Goal: Information Seeking & Learning: Learn about a topic

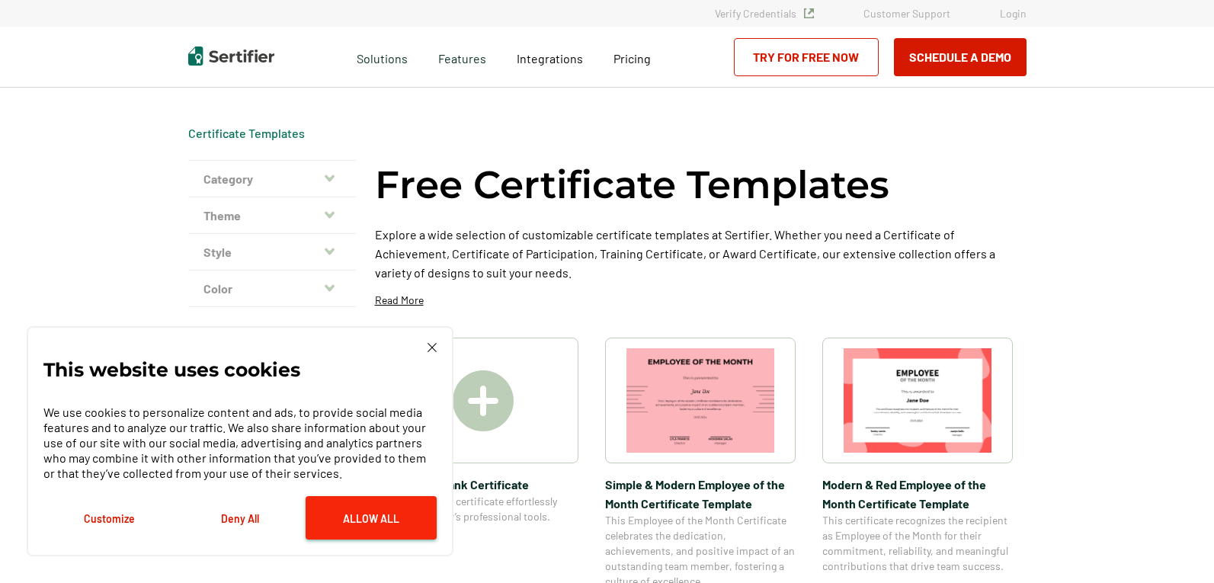
click at [347, 523] on button "Allow All" at bounding box center [371, 517] width 131 height 43
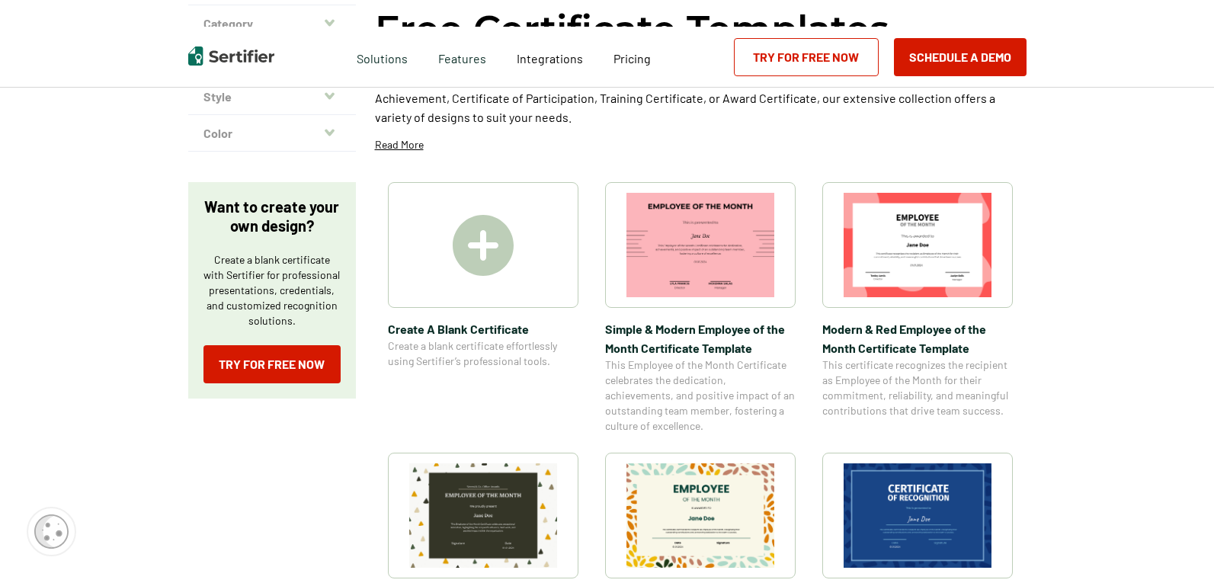
scroll to position [229, 0]
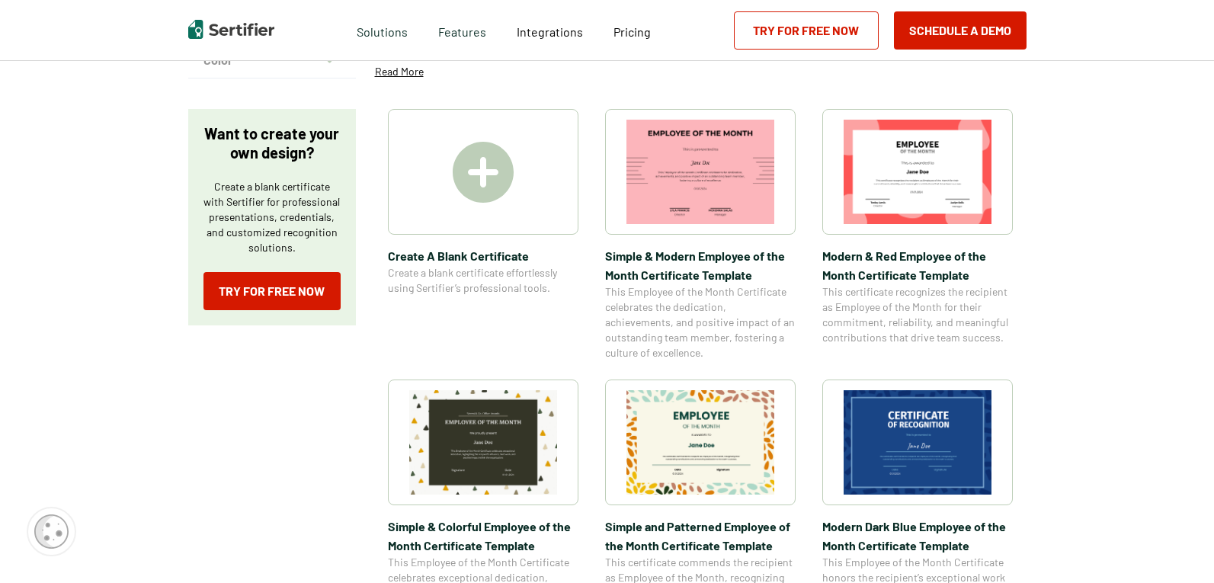
click at [466, 194] on img at bounding box center [483, 172] width 61 height 61
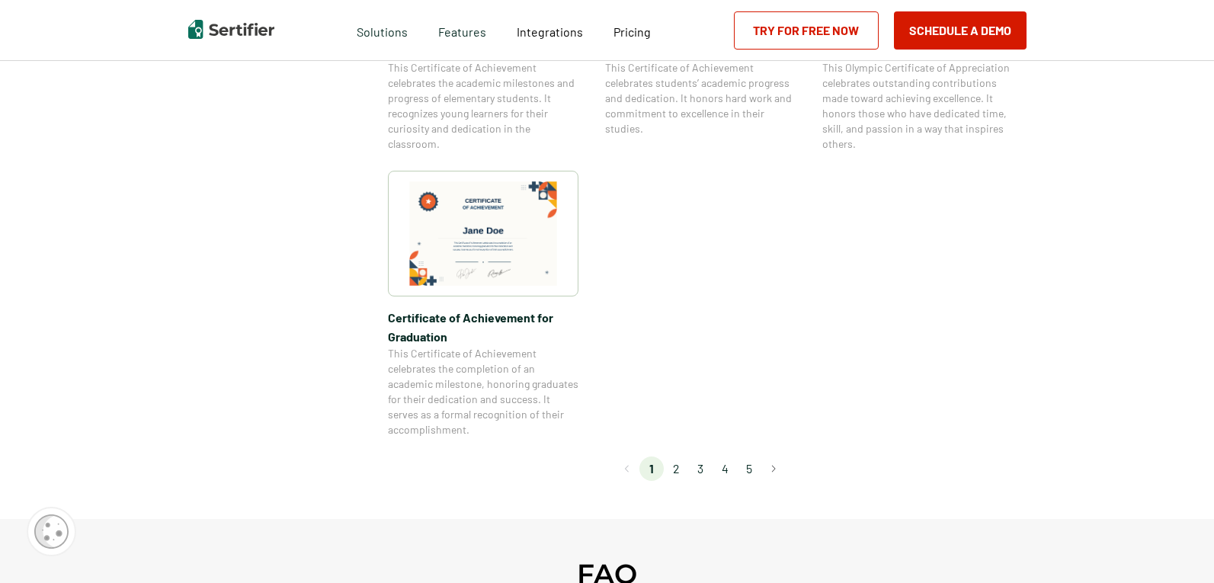
scroll to position [1524, 0]
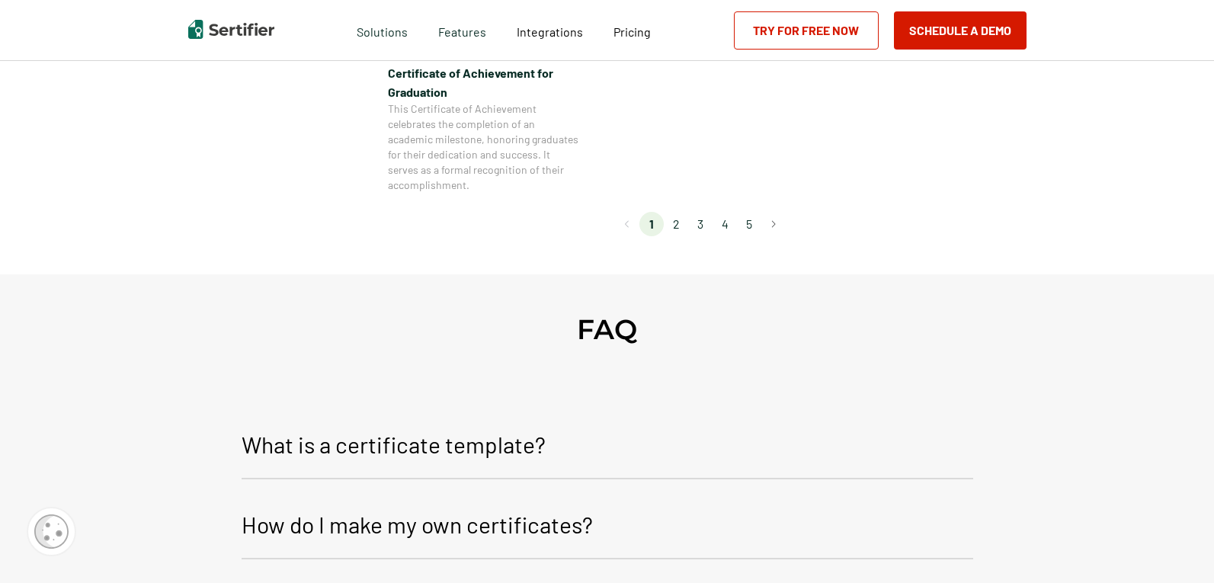
click at [329, 447] on p "What is a certificate template?" at bounding box center [394, 444] width 304 height 37
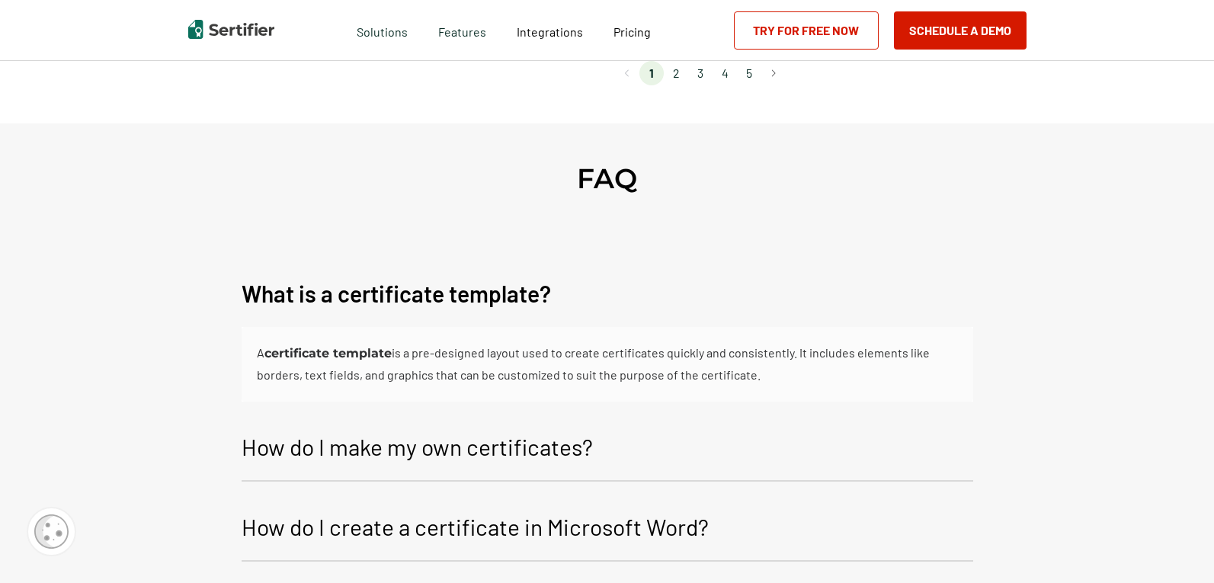
scroll to position [1677, 0]
click at [410, 444] on p "How do I make my own certificates?" at bounding box center [417, 445] width 351 height 37
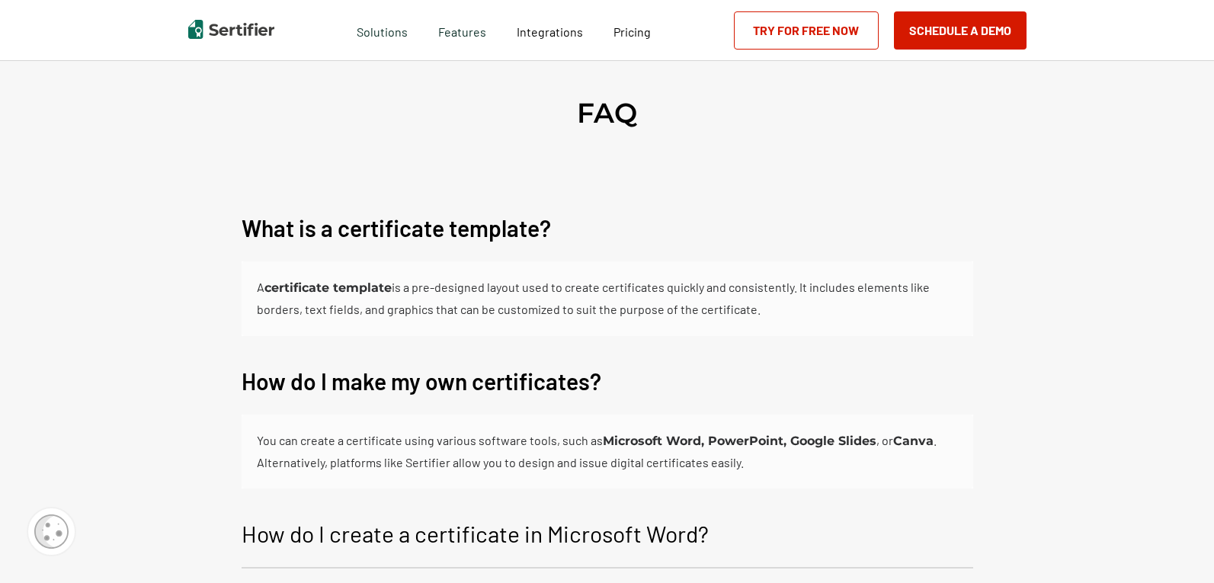
scroll to position [1829, 0]
